Goal: Task Accomplishment & Management: Use online tool/utility

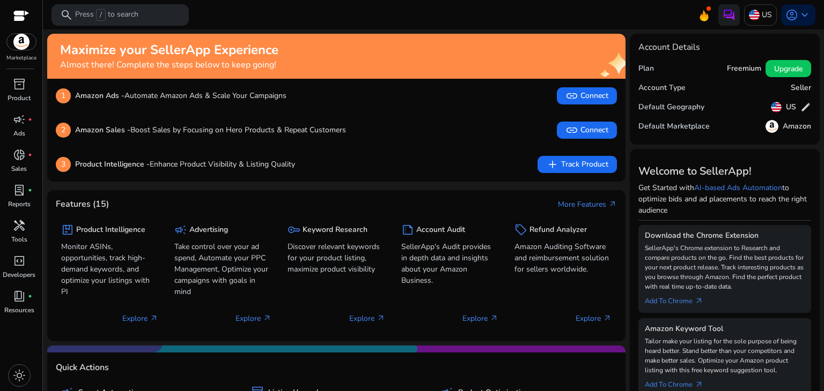
click at [519, 129] on div "2 Amazon Sales - Boost Sales by Focusing on Hero Products & Repeat Customers li…" at bounding box center [336, 130] width 561 height 17
click at [16, 229] on span "handyman" at bounding box center [19, 225] width 13 height 13
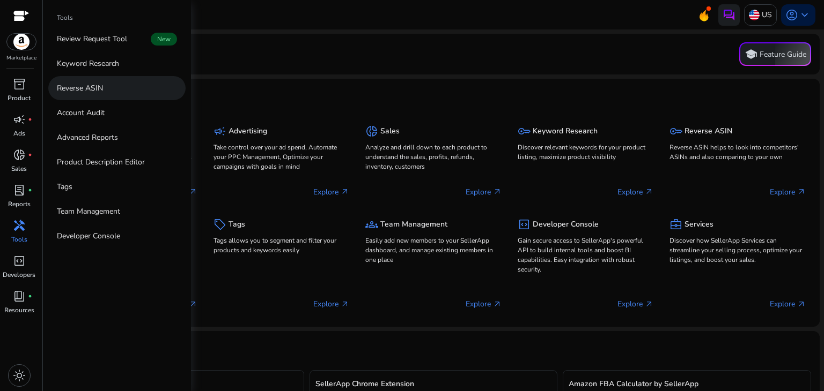
click at [110, 88] on link "Reverse ASIN" at bounding box center [116, 88] width 137 height 24
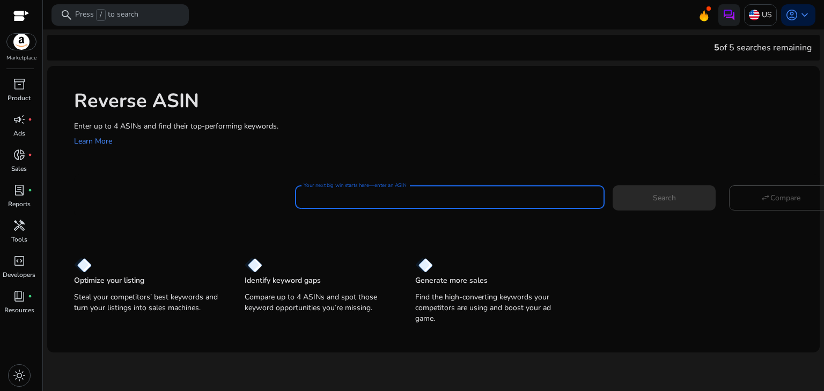
click at [401, 196] on input "Your next big win starts here—enter an ASIN" at bounding box center [449, 197] width 292 height 12
paste input "**********"
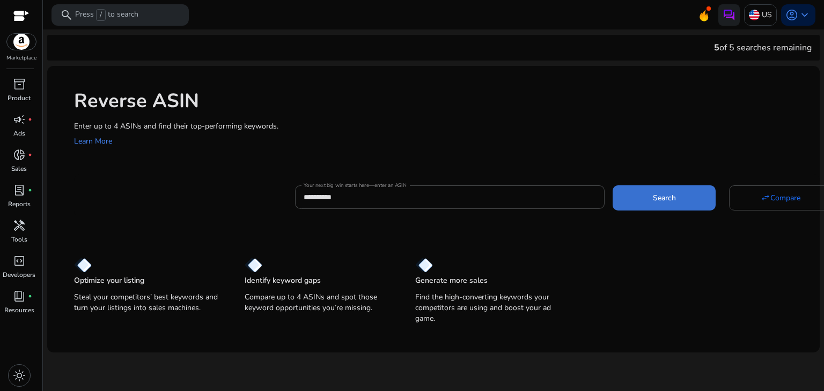
click at [646, 200] on span at bounding box center [663, 198] width 103 height 26
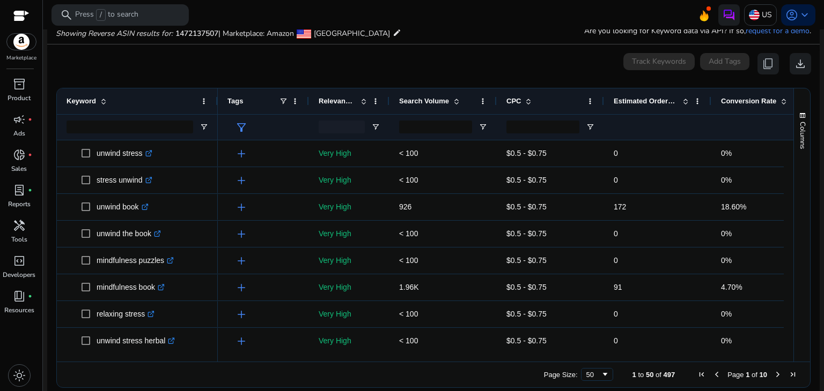
click at [750, 102] on span "Conversion Rate" at bounding box center [748, 101] width 55 height 8
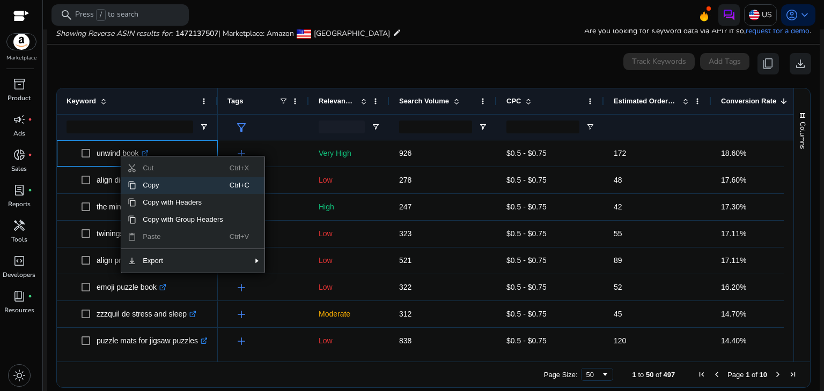
click at [162, 187] on span "Copy" at bounding box center [182, 185] width 93 height 17
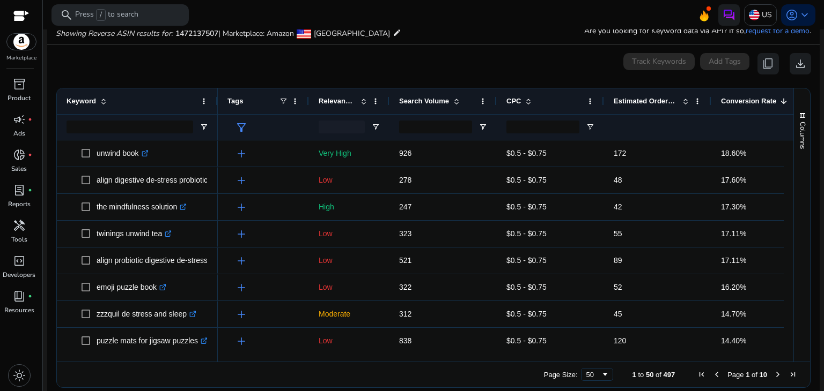
click at [219, 68] on div "0 keyword(s) selected Track Keywords Add Tags content_copy download" at bounding box center [433, 63] width 755 height 21
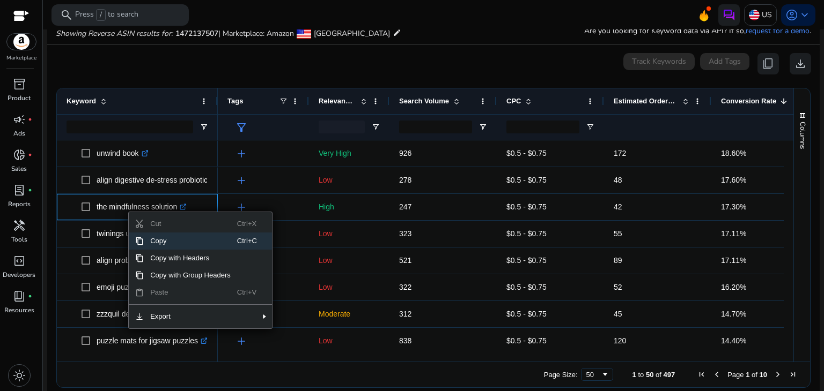
click at [174, 247] on span "Copy" at bounding box center [190, 241] width 93 height 17
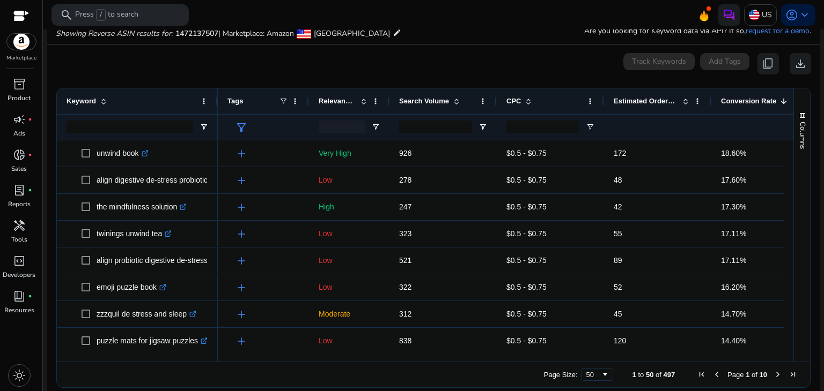
click at [787, 160] on div at bounding box center [788, 246] width 10 height 212
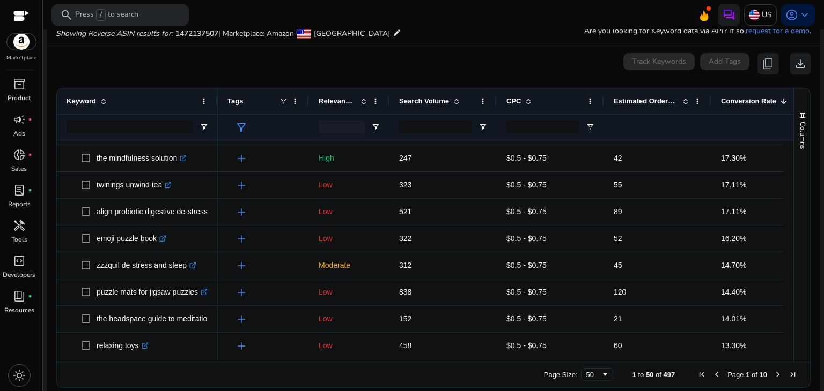
scroll to position [46, 0]
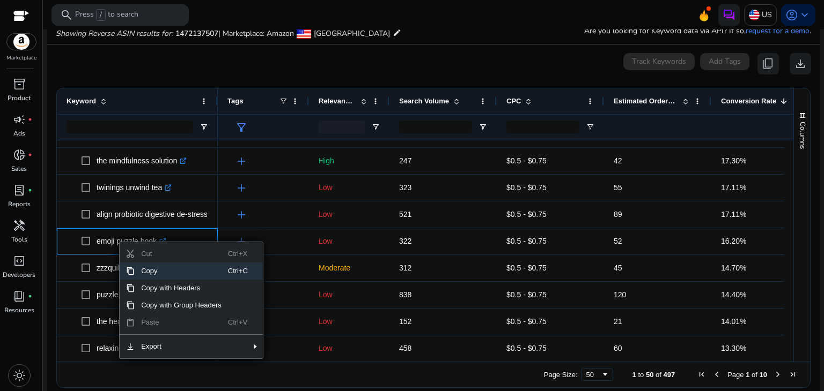
click at [157, 270] on span "Copy" at bounding box center [181, 271] width 93 height 17
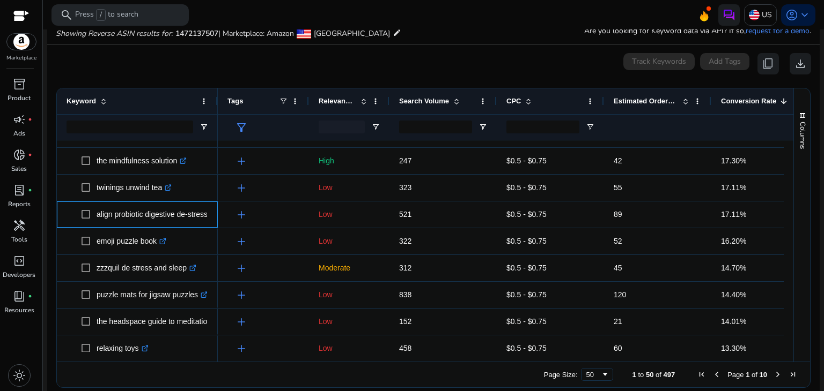
scroll to position [0, 0]
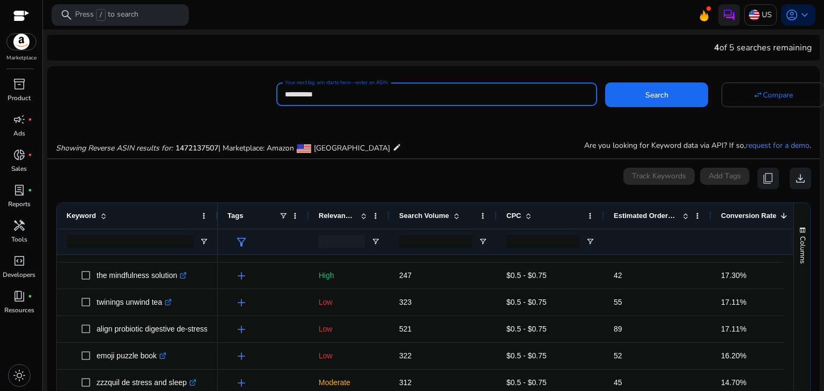
click at [410, 97] on input "**********" at bounding box center [436, 94] width 303 height 12
paste input
click at [605, 83] on button "Search" at bounding box center [656, 95] width 103 height 25
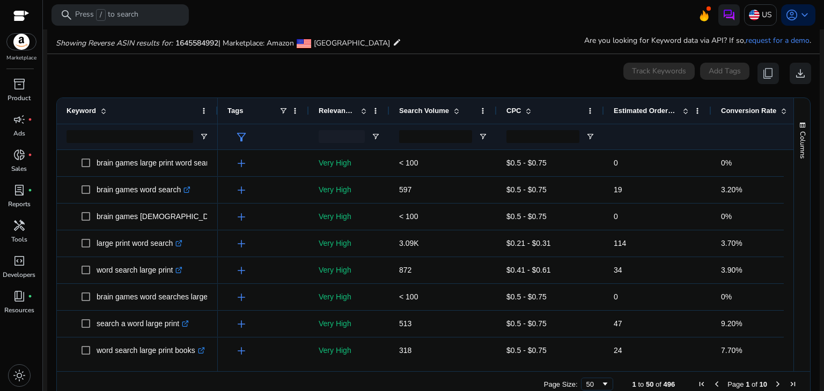
scroll to position [115, 0]
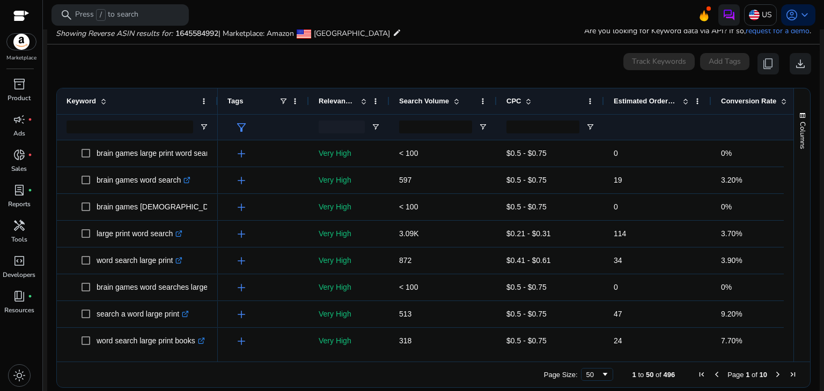
click at [445, 100] on span "Search Volume" at bounding box center [424, 101] width 50 height 8
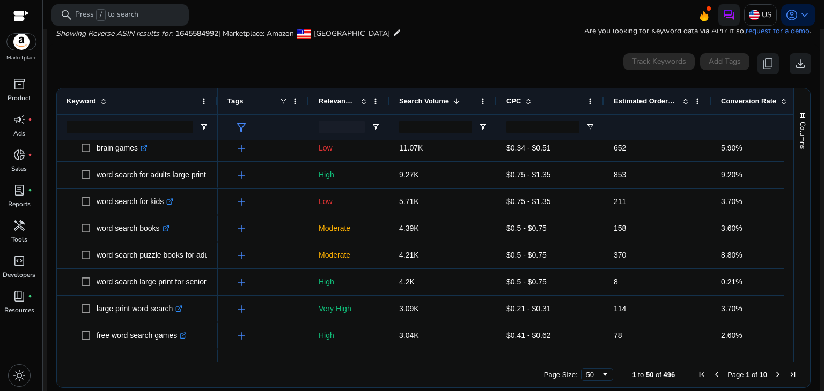
scroll to position [38, 0]
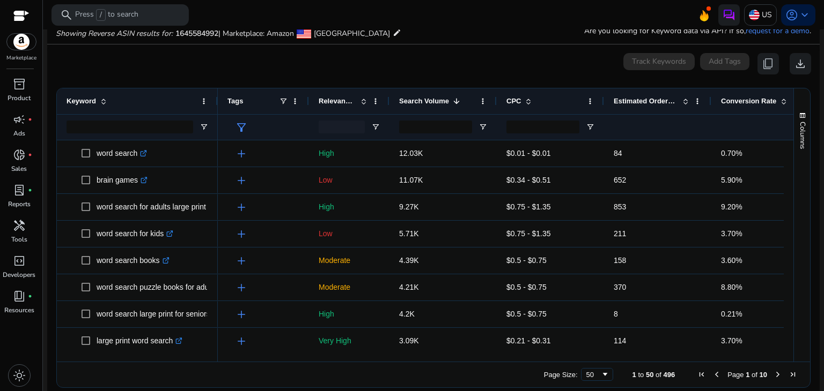
click at [763, 102] on span "Conversion Rate" at bounding box center [748, 101] width 55 height 8
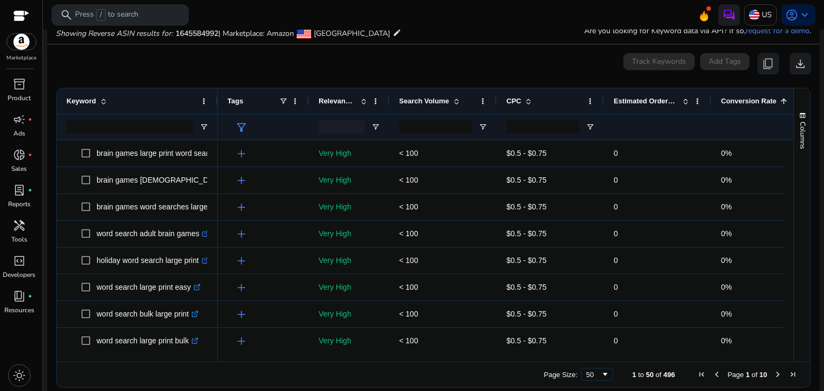
click at [763, 102] on span "Conversion Rate" at bounding box center [748, 101] width 55 height 8
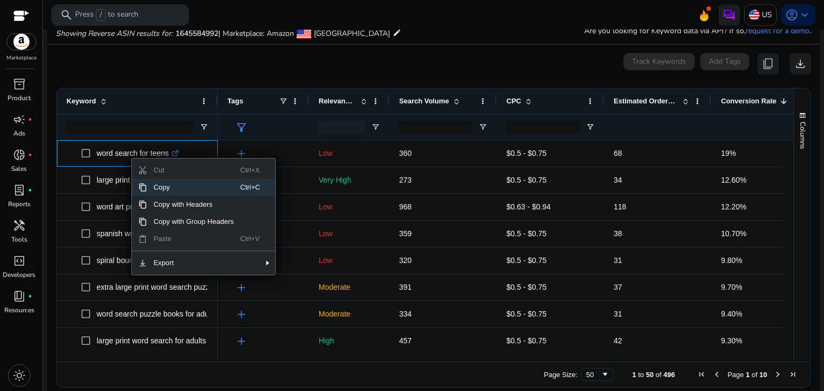
click at [168, 187] on span "Copy" at bounding box center [193, 187] width 93 height 17
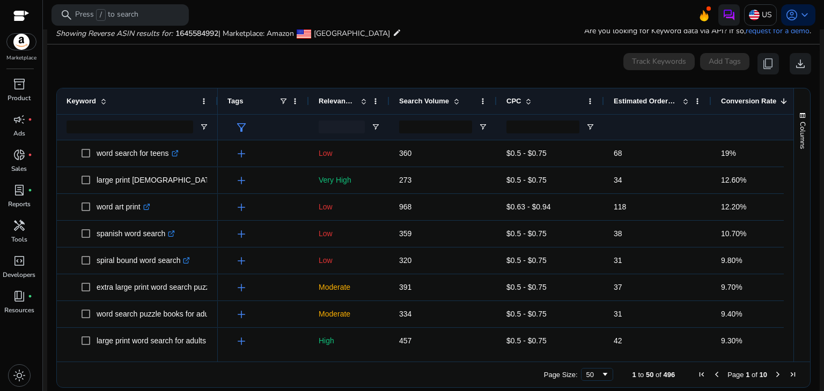
click at [448, 63] on div "0 keyword(s) selected Track Keywords Add Tags content_copy download" at bounding box center [433, 63] width 755 height 21
click at [432, 56] on div "0 keyword(s) selected Track Keywords Add Tags content_copy download" at bounding box center [433, 63] width 755 height 21
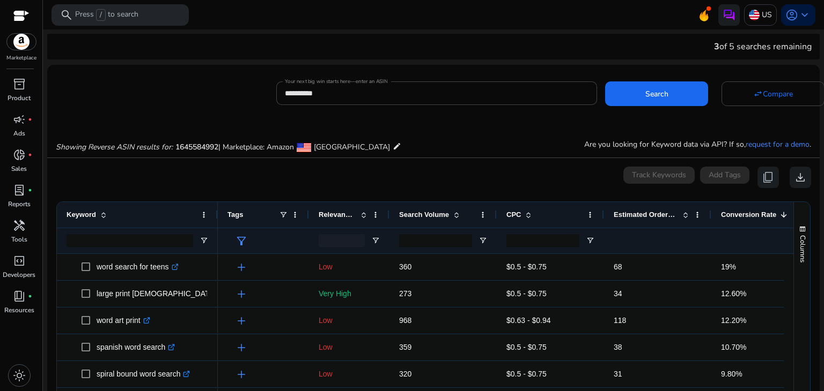
scroll to position [0, 0]
click at [384, 99] on input "**********" at bounding box center [436, 94] width 303 height 12
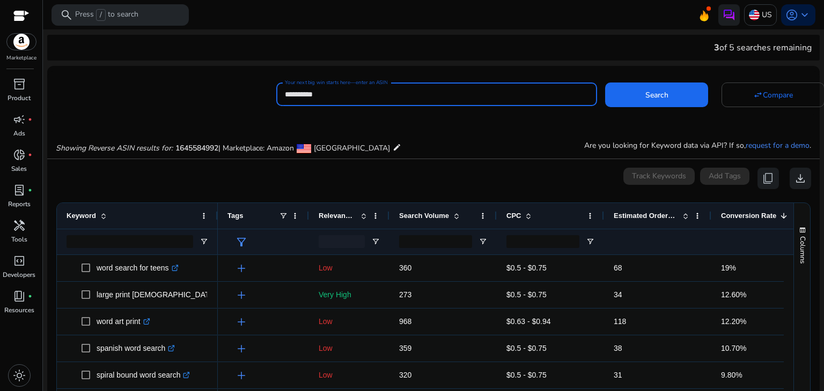
paste input
type input "**********"
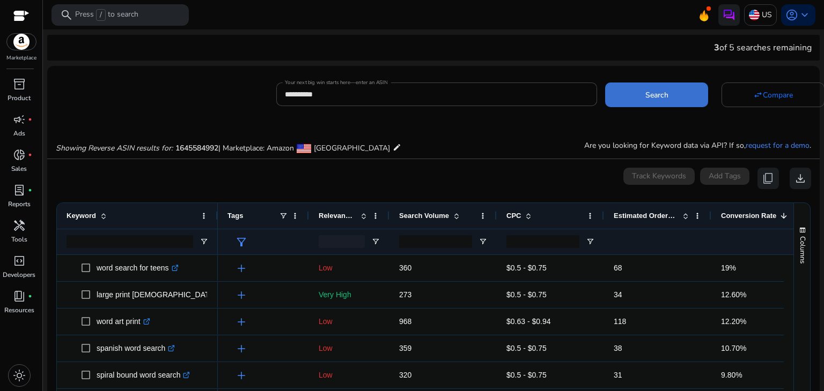
click at [620, 95] on span at bounding box center [656, 95] width 103 height 26
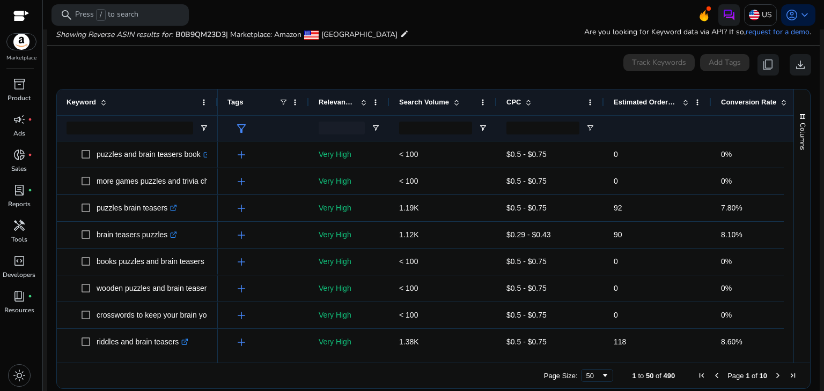
scroll to position [115, 0]
click at [752, 101] on span "Conversion Rate" at bounding box center [748, 101] width 55 height 8
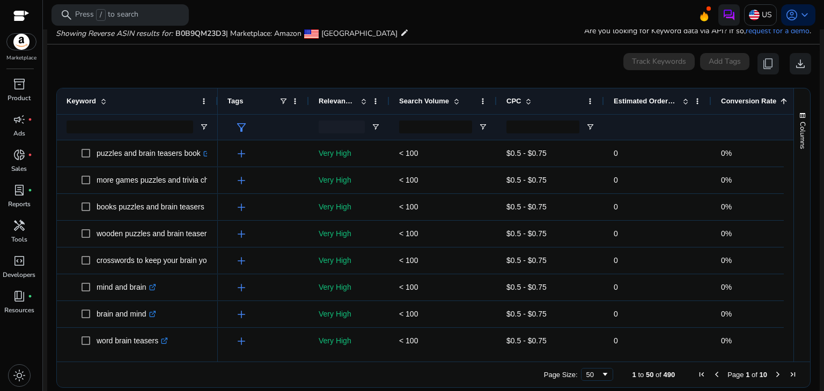
click at [752, 101] on span "Conversion Rate" at bounding box center [748, 101] width 55 height 8
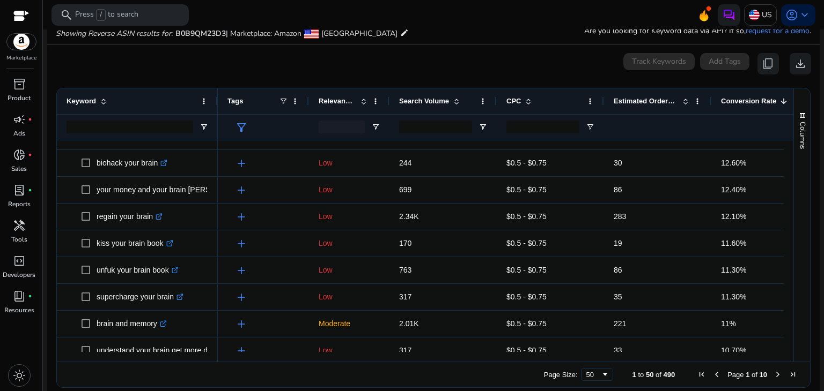
scroll to position [141, 0]
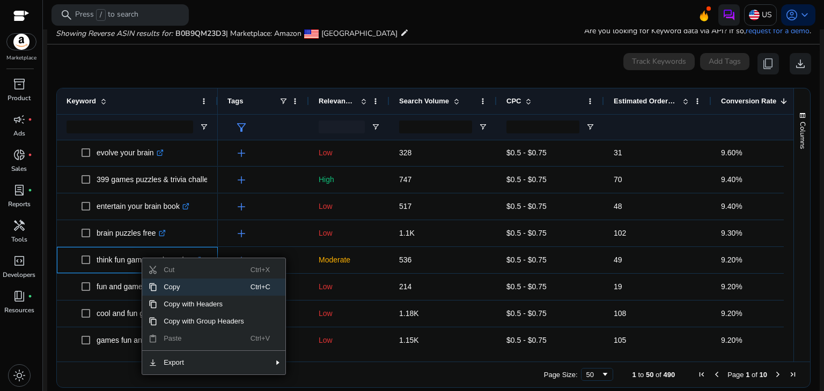
click at [182, 288] on span "Copy" at bounding box center [203, 287] width 93 height 17
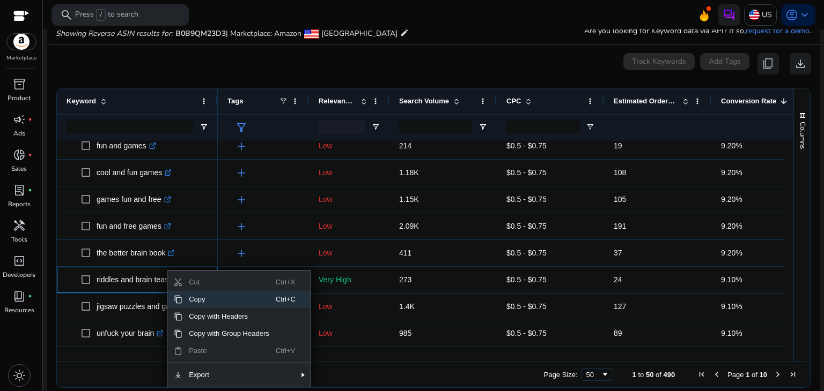
click at [199, 304] on span "Copy" at bounding box center [228, 299] width 93 height 17
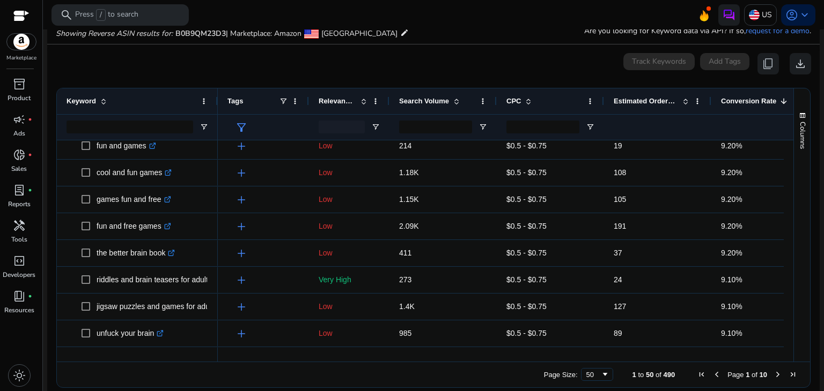
click at [405, 70] on div "0 keyword(s) selected Track Keywords Add Tags content_copy download" at bounding box center [433, 63] width 755 height 21
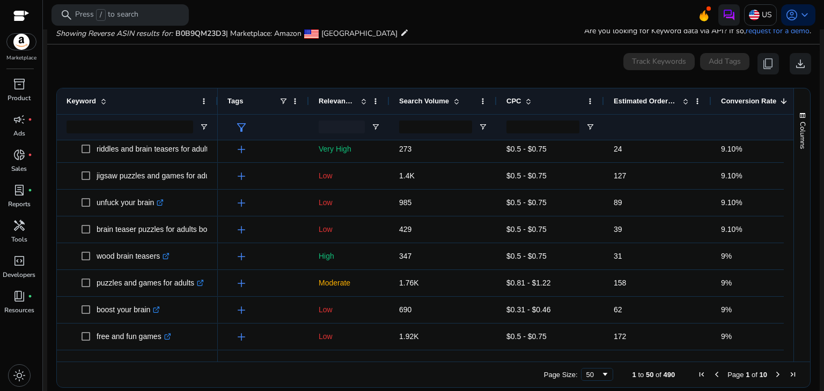
scroll to position [830, 0]
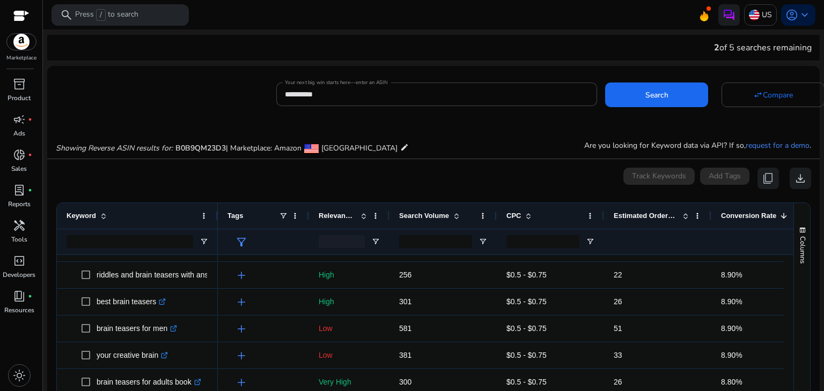
drag, startPoint x: 24, startPoint y: 16, endPoint x: 266, endPoint y: 31, distance: 242.3
click at [266, 31] on div at bounding box center [433, 30] width 781 height 2
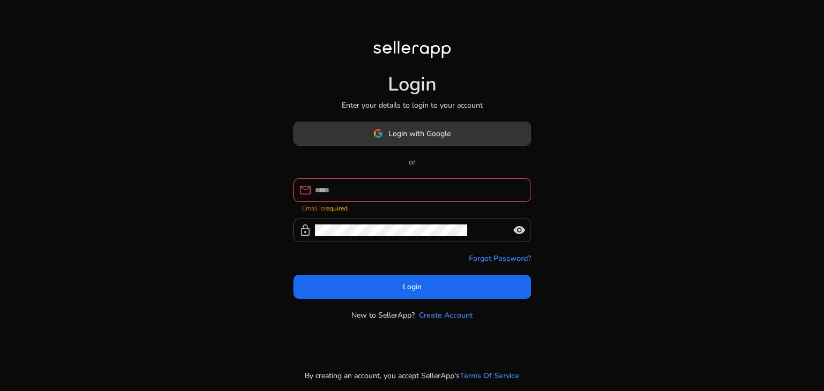
click at [435, 146] on span at bounding box center [412, 134] width 236 height 26
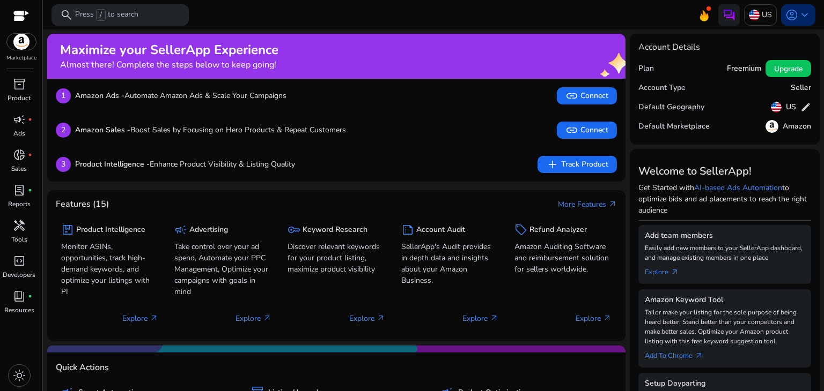
click at [798, 16] on span "keyboard_arrow_down" at bounding box center [804, 15] width 13 height 13
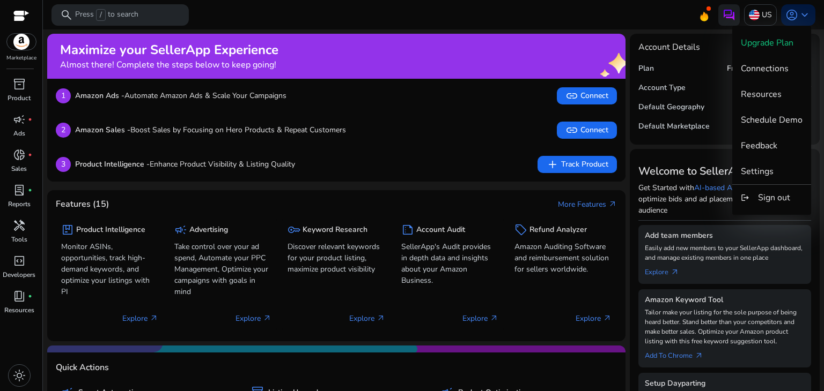
click at [787, 18] on div at bounding box center [412, 195] width 824 height 391
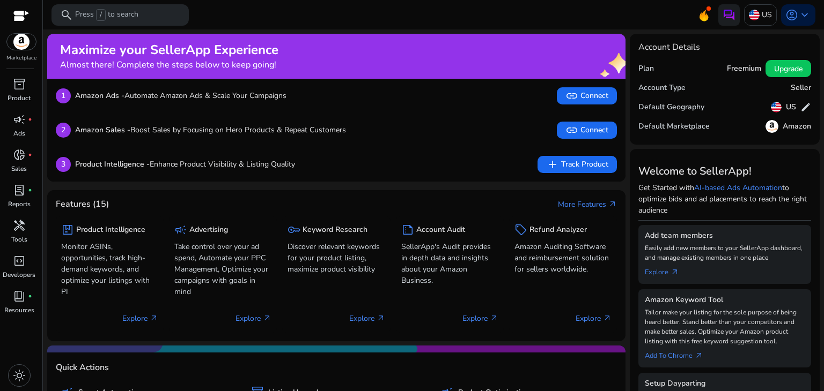
click at [787, 18] on span "account_circle" at bounding box center [791, 15] width 13 height 13
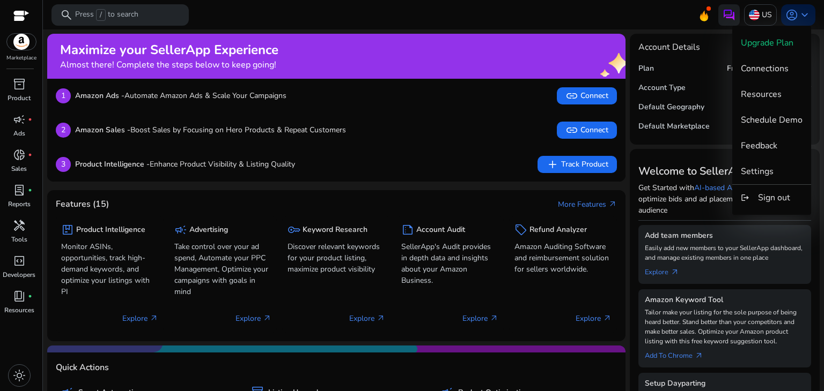
click at [21, 235] on div at bounding box center [412, 195] width 824 height 391
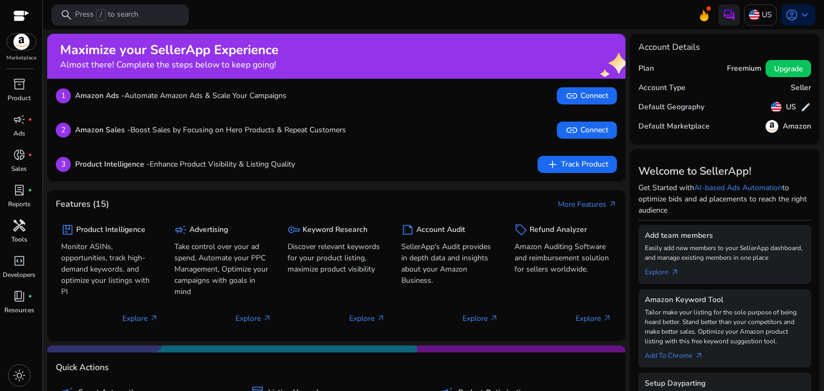
click at [21, 235] on p "Tools" at bounding box center [19, 240] width 16 height 10
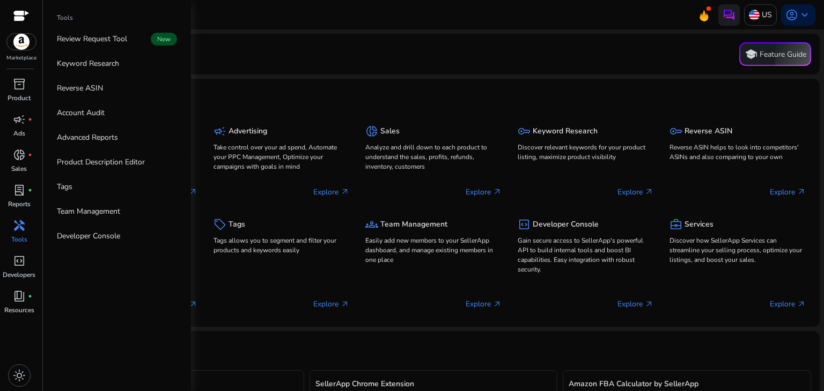
click at [18, 228] on span "handyman" at bounding box center [19, 225] width 13 height 13
click at [103, 82] on link "Reverse ASIN" at bounding box center [116, 88] width 137 height 24
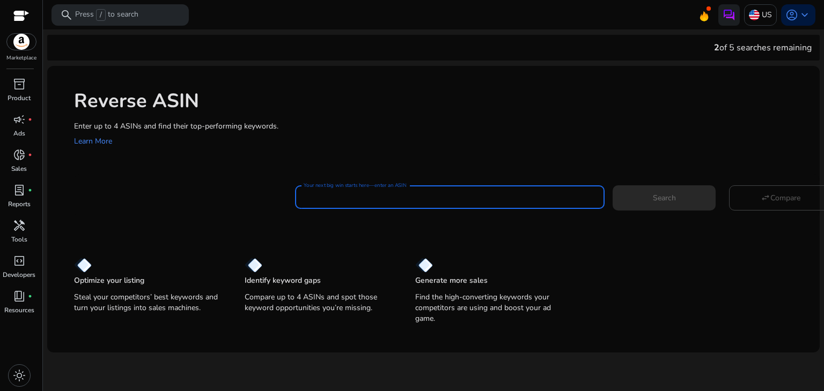
click at [395, 201] on input "Your next big win starts here—enter an ASIN" at bounding box center [449, 197] width 292 height 12
paste input "**********"
type input "**********"
click at [612, 186] on button "Search" at bounding box center [663, 198] width 103 height 25
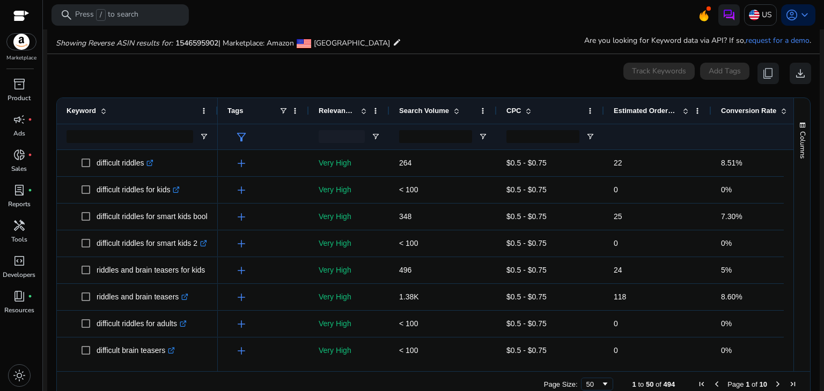
scroll to position [115, 0]
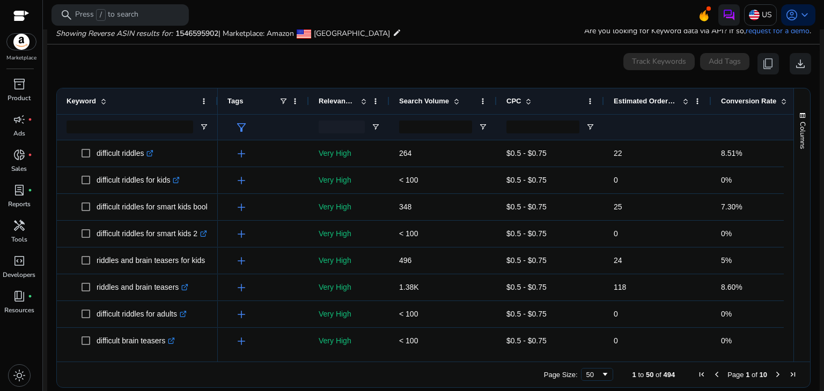
click at [292, 61] on div "0 keyword(s) selected Track Keywords Add Tags content_copy download" at bounding box center [433, 63] width 755 height 21
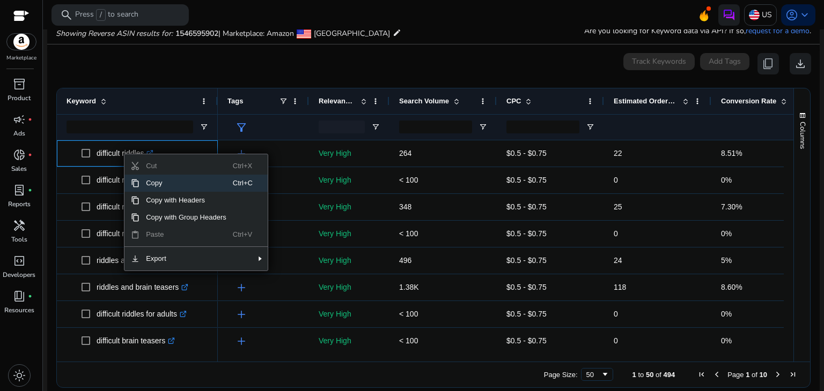
click at [161, 183] on span "Copy" at bounding box center [185, 183] width 93 height 17
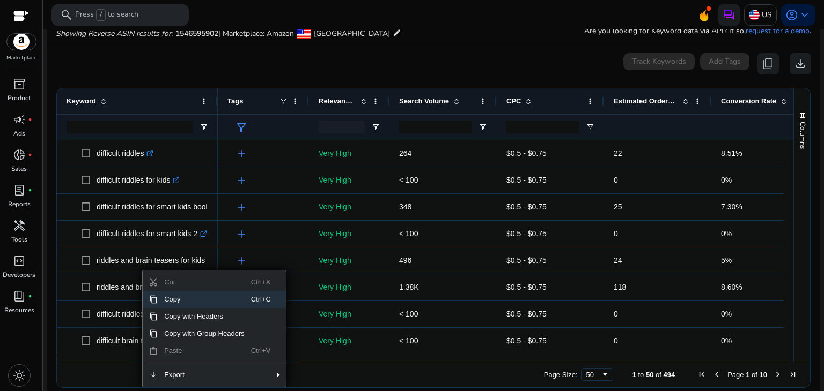
click at [198, 303] on span "Copy" at bounding box center [204, 299] width 93 height 17
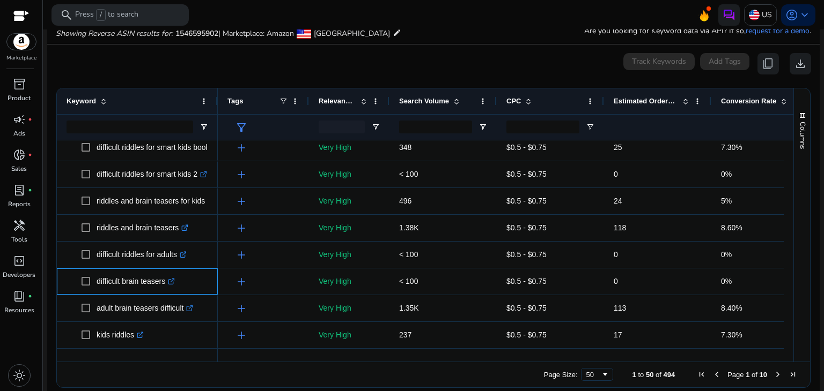
scroll to position [0, 0]
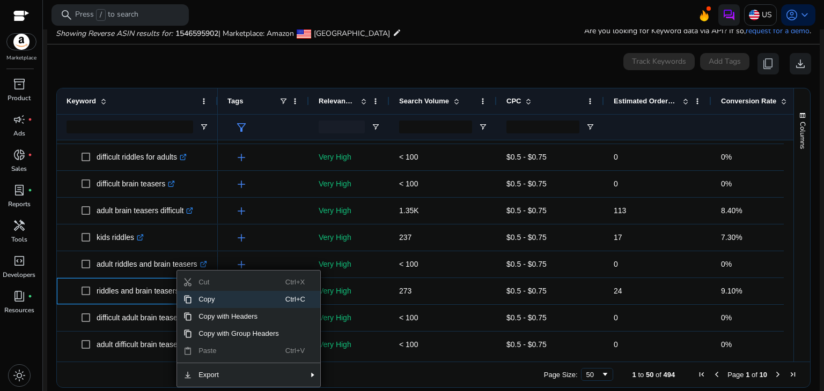
click at [223, 301] on span "Copy" at bounding box center [238, 299] width 93 height 17
